Goal: Complete application form: Complete application form

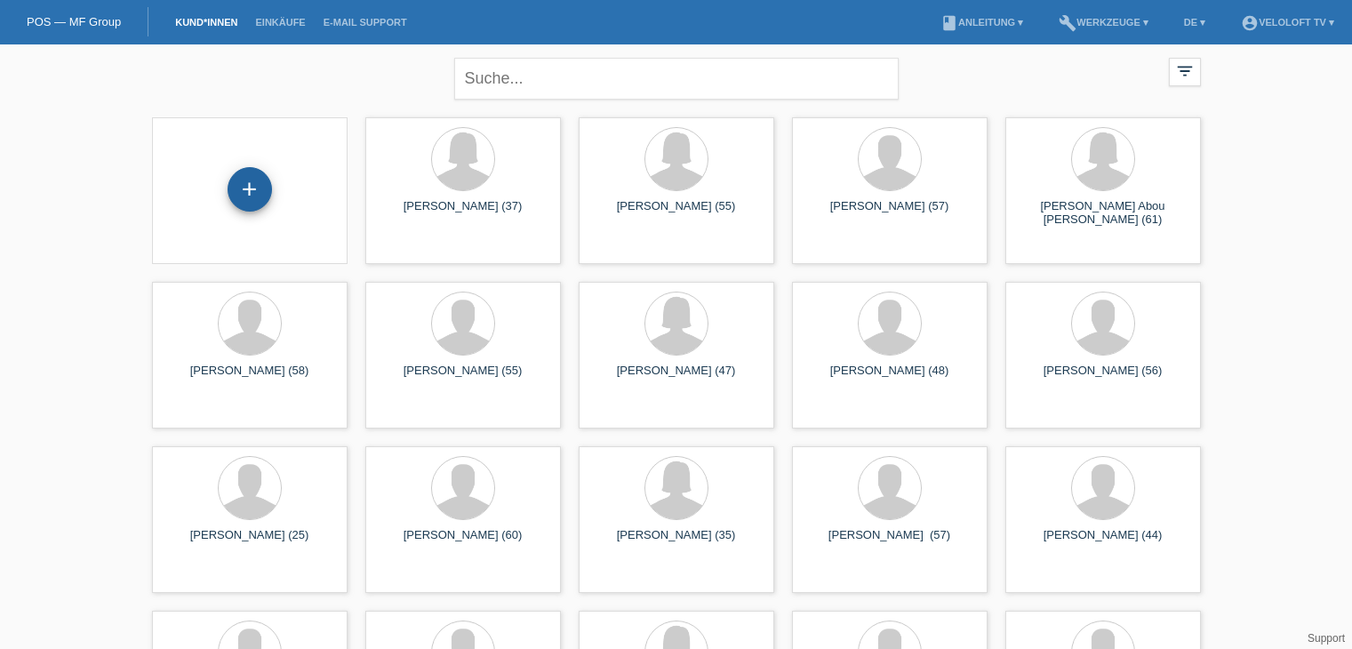
click at [250, 181] on div "+" at bounding box center [249, 189] width 43 height 30
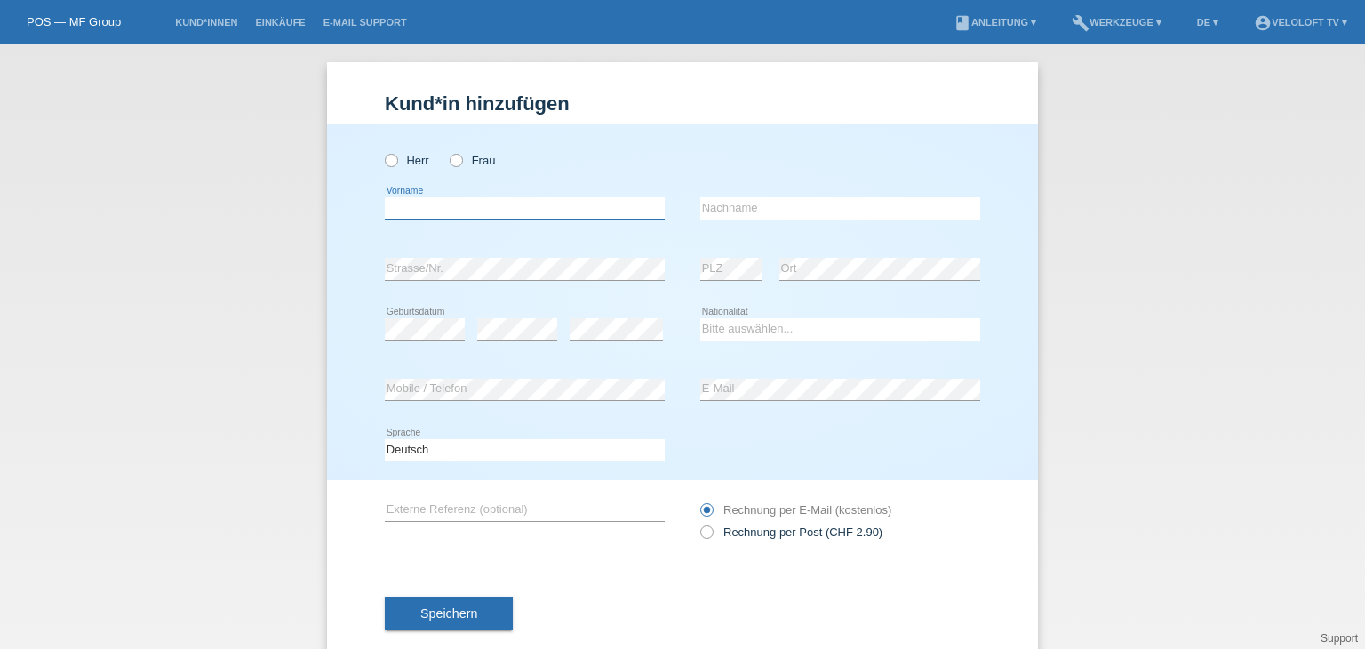
click at [563, 207] on input "text" at bounding box center [525, 208] width 280 height 22
paste input "Manuel Mehrholz"
drag, startPoint x: 443, startPoint y: 207, endPoint x: 545, endPoint y: 205, distance: 102.2
click at [545, 205] on input "Manuel Mehrholz" at bounding box center [525, 208] width 280 height 22
type input "[PERSON_NAME]"
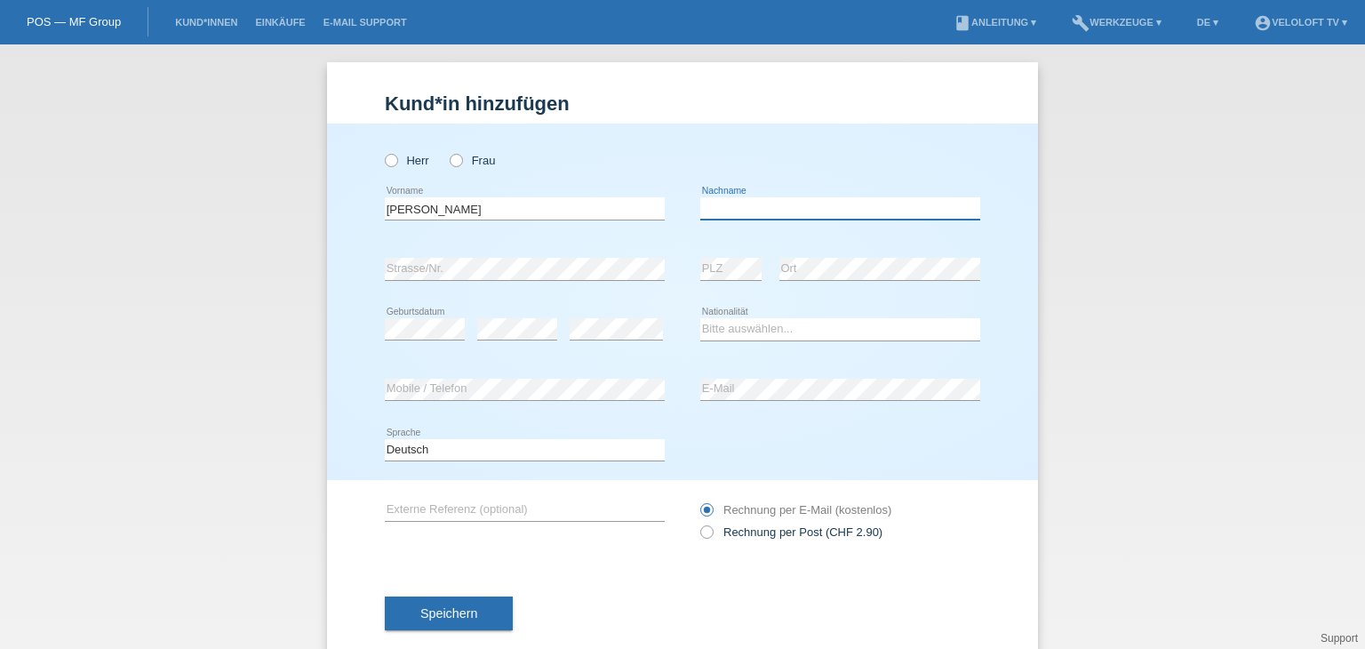
click at [729, 205] on input "text" at bounding box center [840, 208] width 280 height 22
paste input "[PERSON_NAME]"
type input "[PERSON_NAME]"
drag, startPoint x: 388, startPoint y: 164, endPoint x: 356, endPoint y: 33, distance: 135.6
click at [382, 151] on icon at bounding box center [382, 151] width 0 height 0
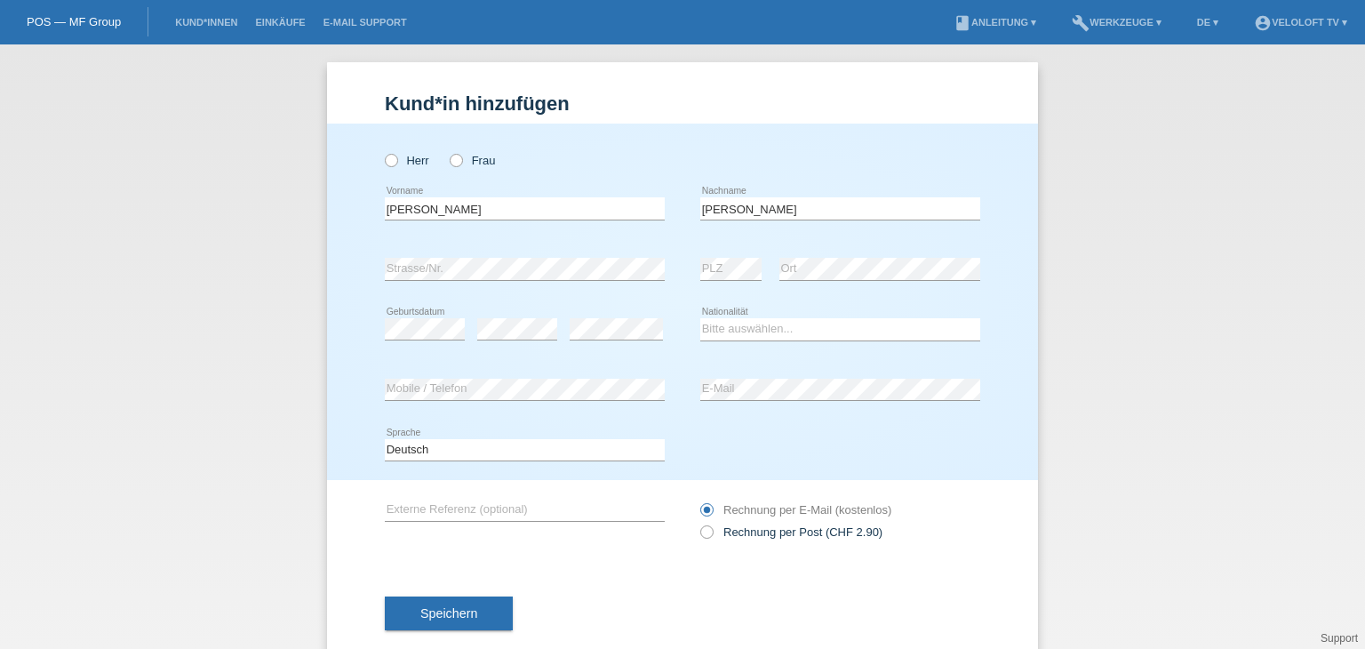
click at [388, 164] on input "Herr" at bounding box center [391, 160] width 12 height 12
radio input "true"
click at [816, 327] on select "Bitte auswählen... Schweiz Deutschland Liechtenstein Österreich ------------ Af…" at bounding box center [840, 328] width 280 height 21
select select "CH"
click at [700, 318] on select "Bitte auswählen... Schweiz Deutschland Liechtenstein Österreich ------------ Af…" at bounding box center [840, 328] width 280 height 21
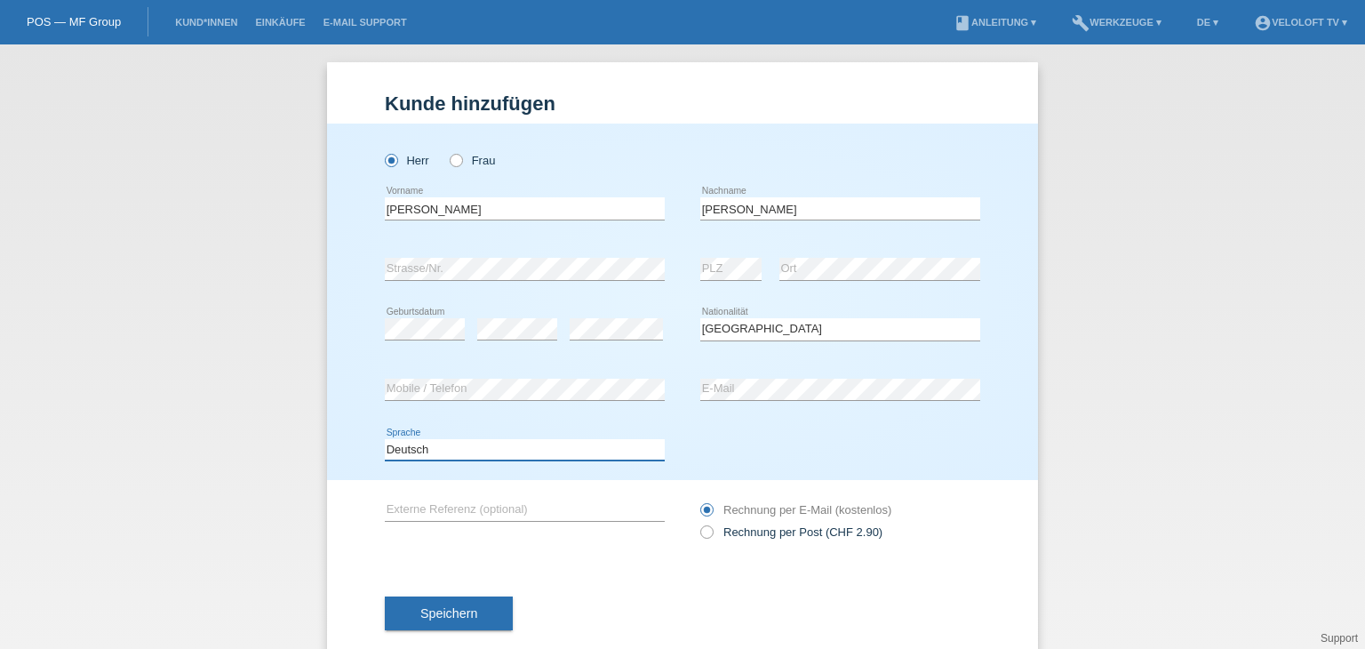
click at [534, 449] on select "Deutsch Français Italiano English" at bounding box center [525, 449] width 280 height 21
click at [530, 381] on div "error Mobile / Telefon" at bounding box center [525, 390] width 280 height 60
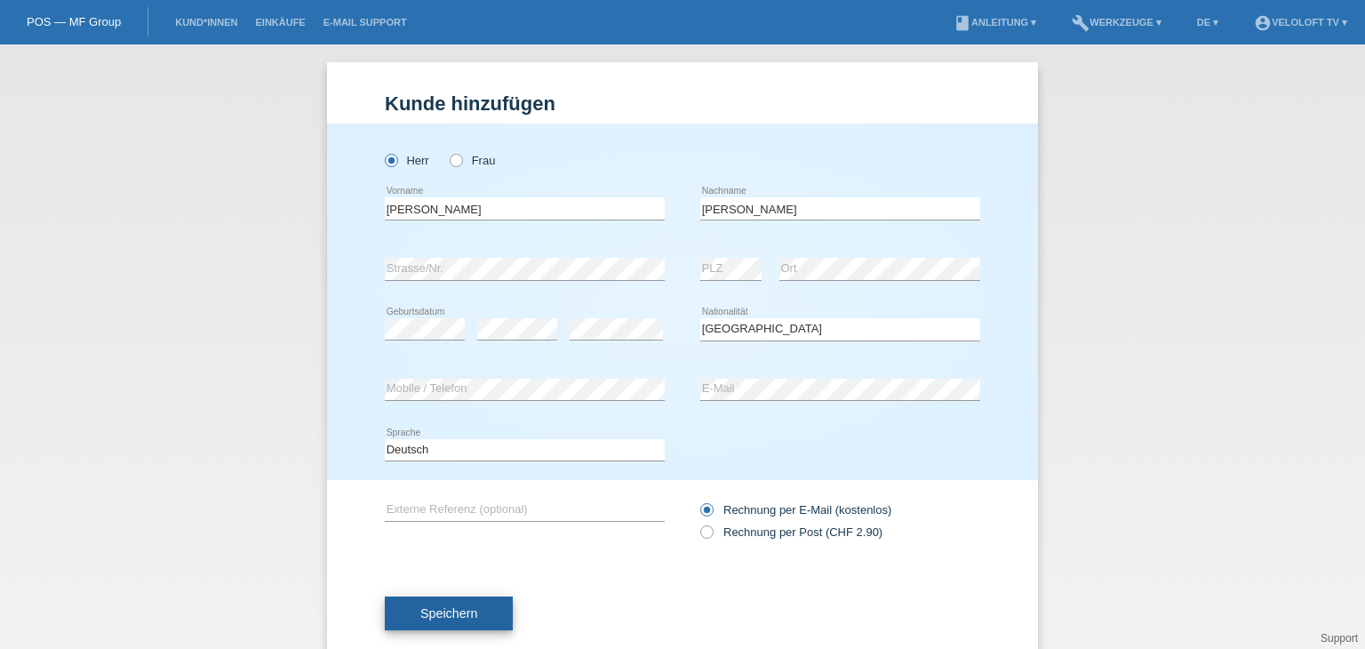
click at [469, 613] on span "Speichern" at bounding box center [448, 613] width 57 height 14
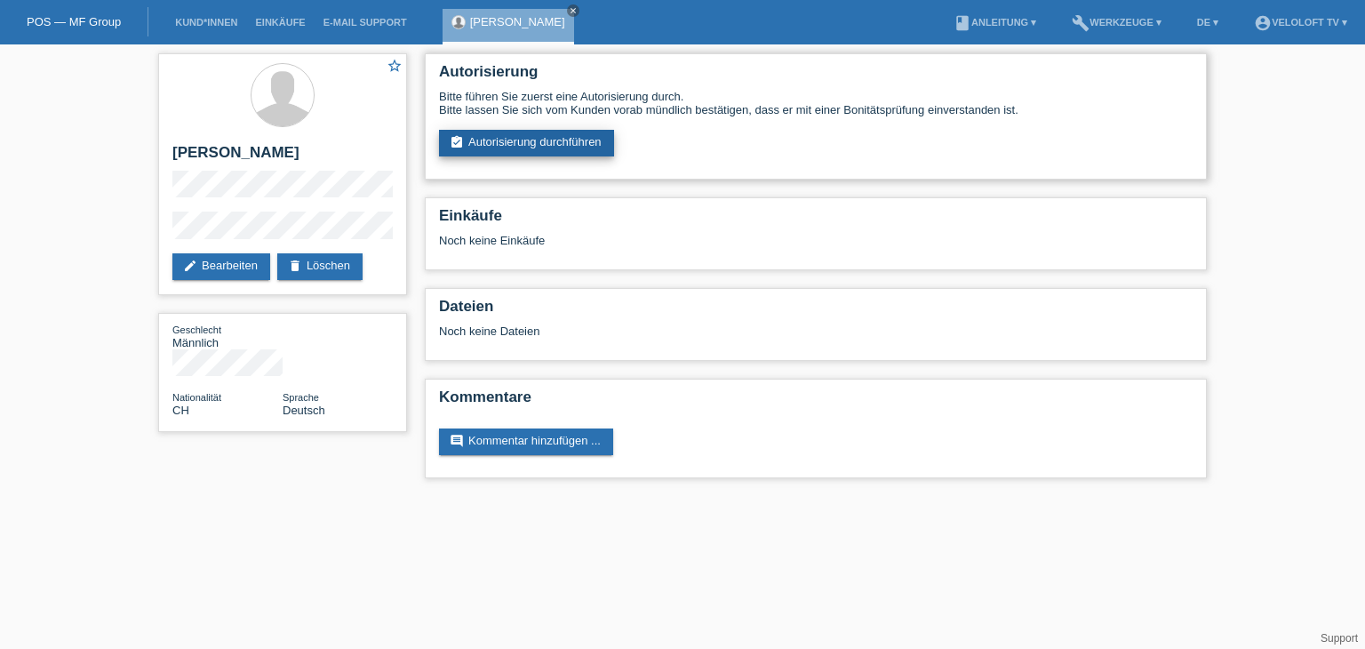
click at [575, 145] on link "assignment_turned_in Autorisierung durchführen" at bounding box center [526, 143] width 175 height 27
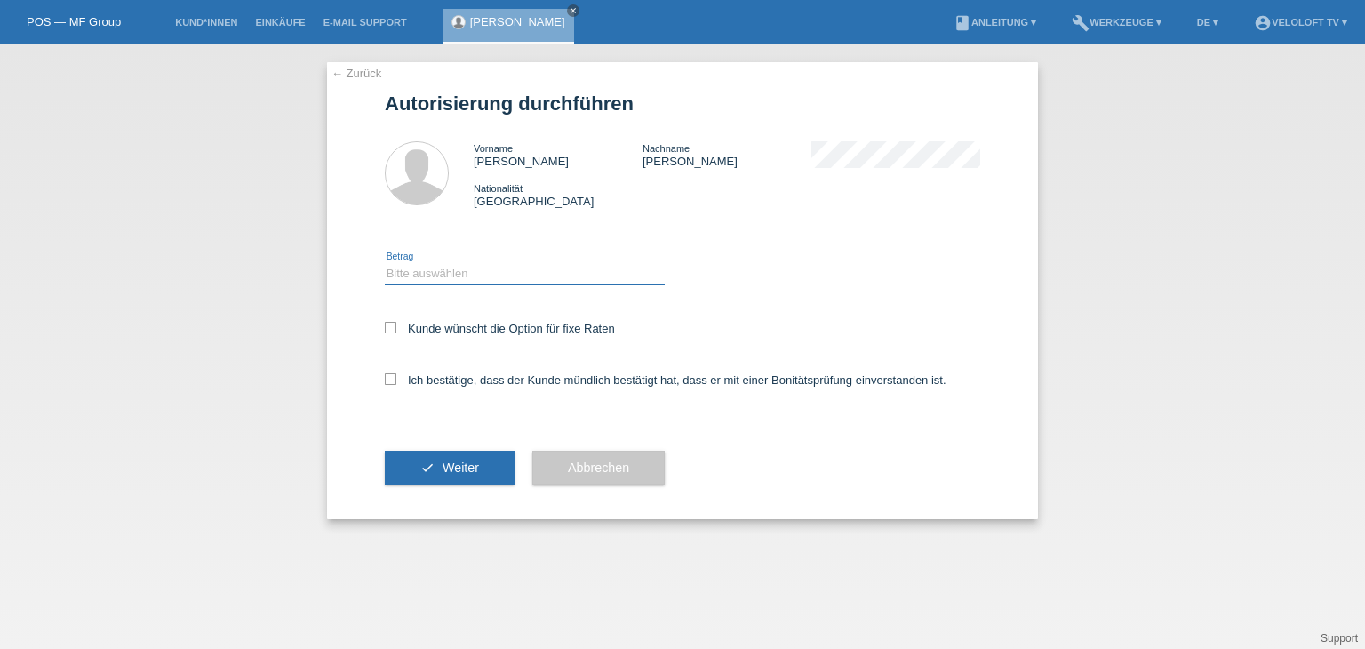
drag, startPoint x: 530, startPoint y: 266, endPoint x: 530, endPoint y: 282, distance: 16.0
click at [530, 267] on select "Bitte auswählen CHF 1.00 - CHF 499.00 CHF 500.00 - CHF 1'999.00 CHF 2'000.00 - …" at bounding box center [525, 273] width 280 height 21
select select "2"
click at [385, 263] on select "Bitte auswählen CHF 1.00 - CHF 499.00 CHF 500.00 - CHF 1'999.00 CHF 2'000.00 - …" at bounding box center [525, 273] width 280 height 21
click at [522, 330] on label "Kunde wünscht die Option für fixe Raten" at bounding box center [500, 328] width 230 height 13
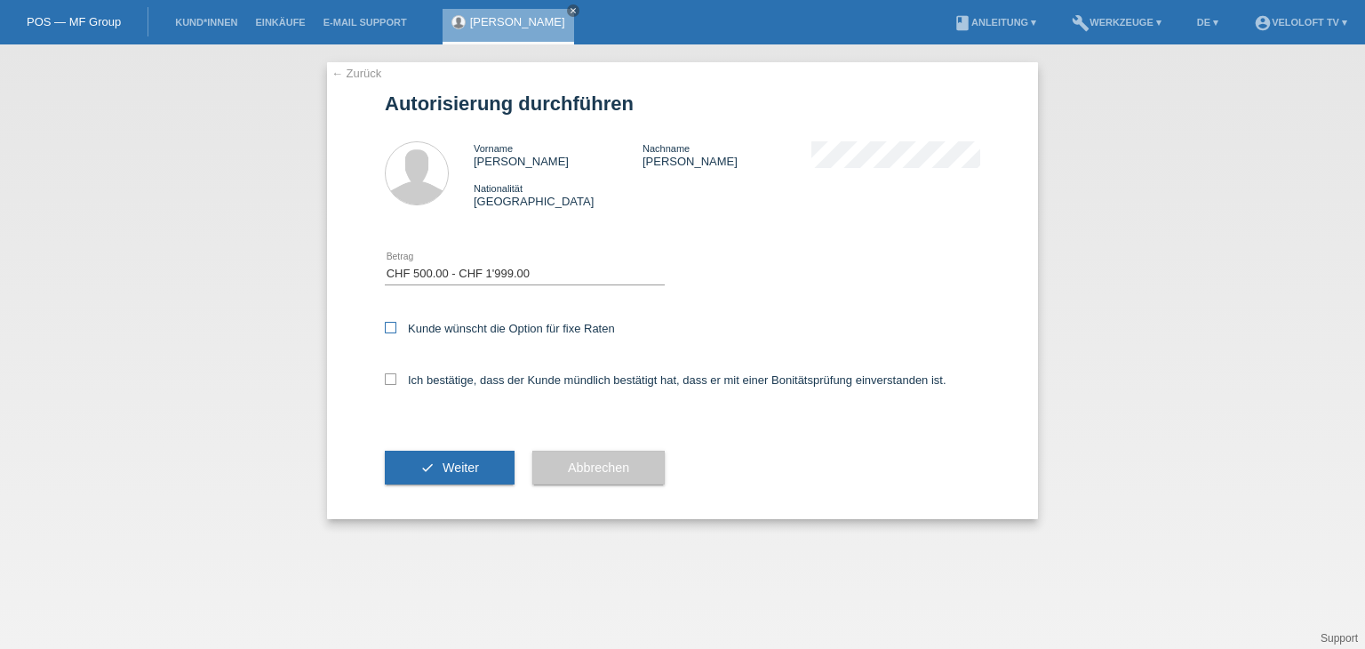
click at [396, 330] on input "Kunde wünscht die Option für fixe Raten" at bounding box center [391, 328] width 12 height 12
checkbox input "true"
click at [523, 384] on label "Ich bestätige, dass der Kunde mündlich bestätigt hat, dass er mit einer Bonität…" at bounding box center [666, 379] width 562 height 13
click at [396, 384] on input "Ich bestätige, dass der Kunde mündlich bestätigt hat, dass er mit einer Bonität…" at bounding box center [391, 379] width 12 height 12
checkbox input "true"
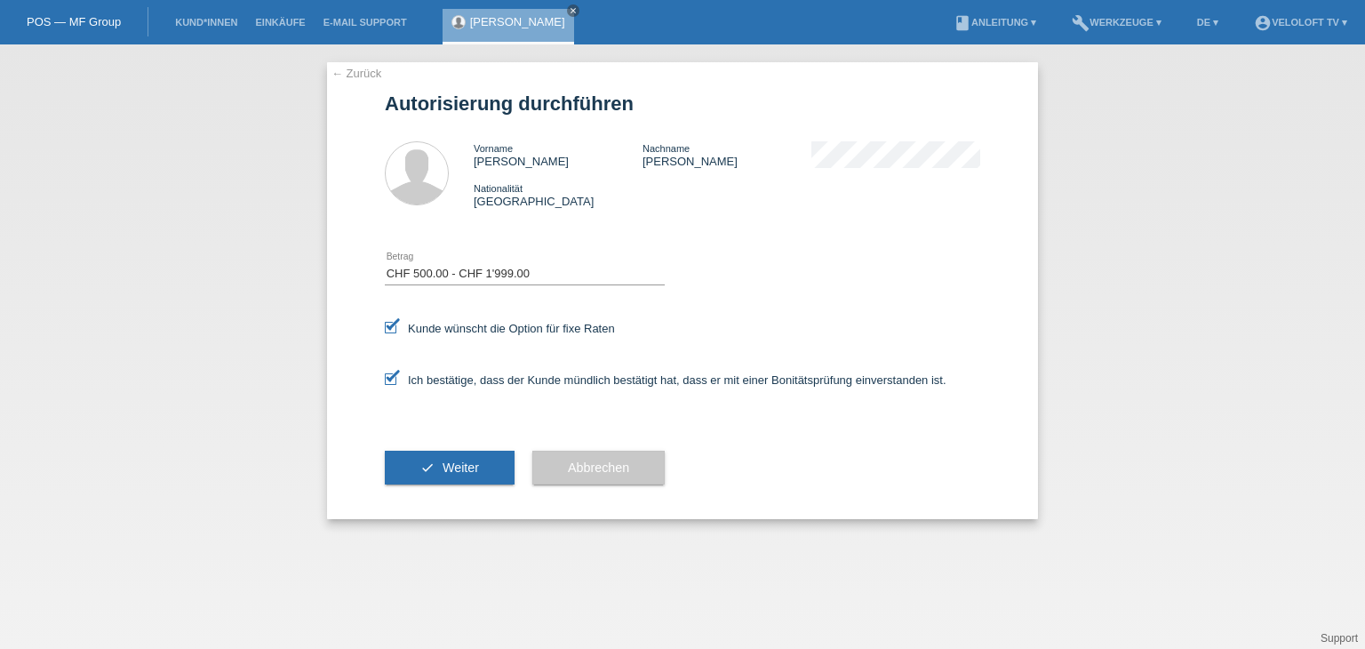
click at [482, 449] on div "check Weiter" at bounding box center [450, 467] width 130 height 103
click at [481, 467] on button "check Weiter" at bounding box center [450, 468] width 130 height 34
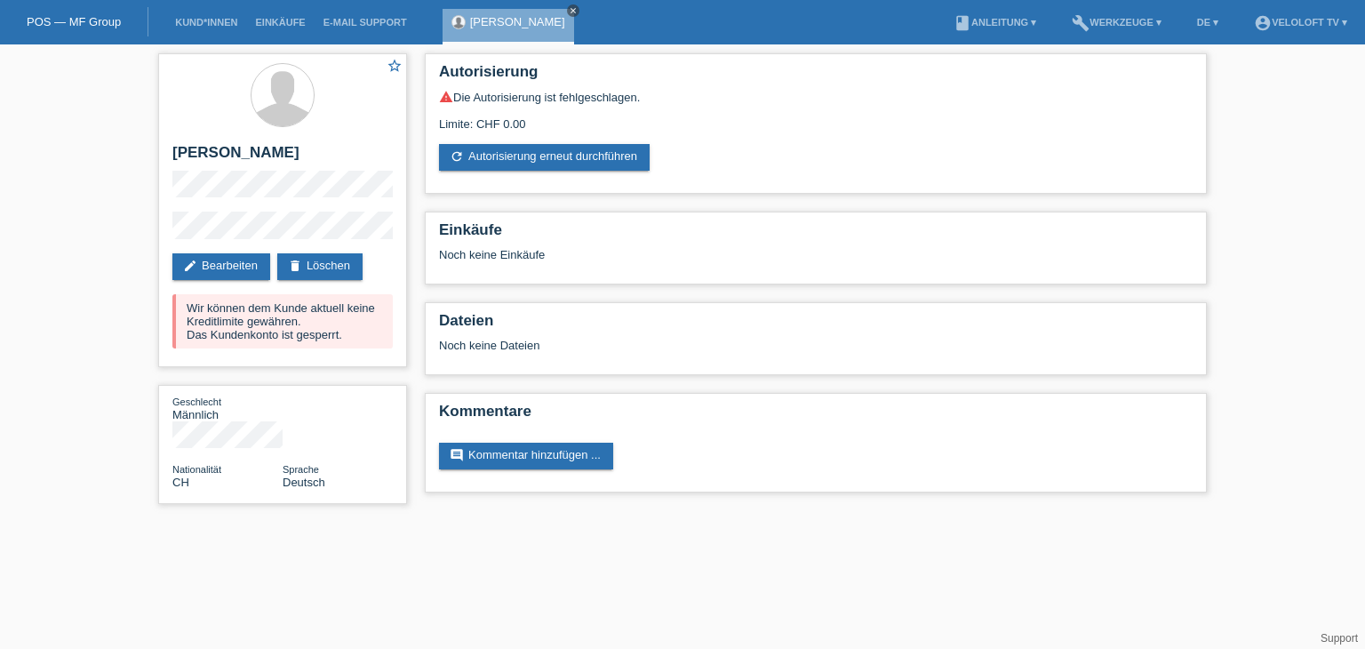
click at [569, 11] on icon "close" at bounding box center [573, 10] width 9 height 9
click at [216, 27] on link "Kund*innen" at bounding box center [206, 22] width 80 height 11
